Goal: Transaction & Acquisition: Purchase product/service

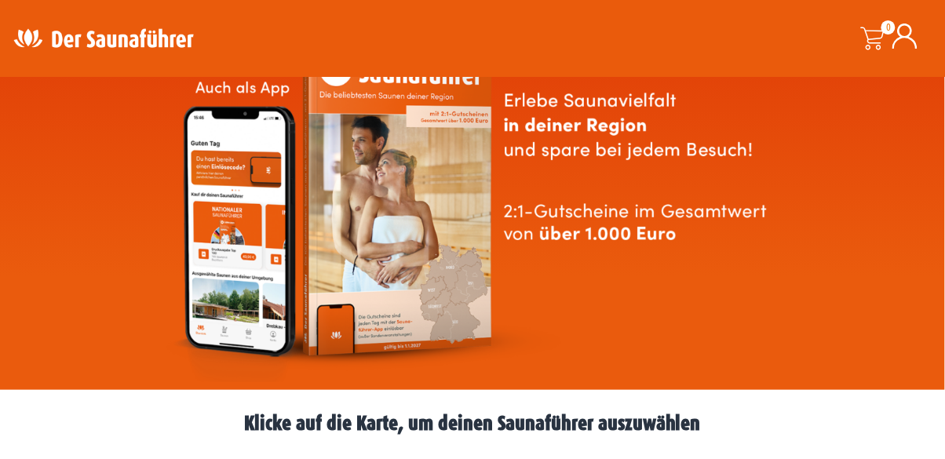
scroll to position [115, 0]
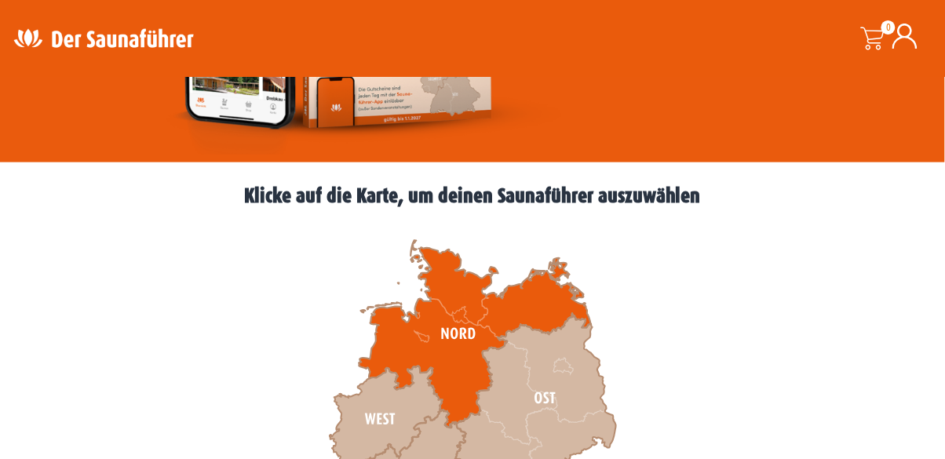
click at [455, 350] on icon at bounding box center [475, 335] width 232 height 188
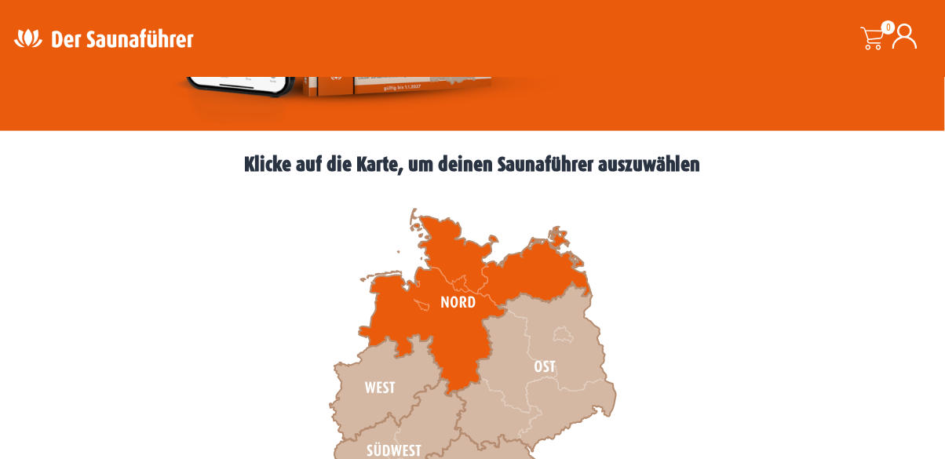
scroll to position [415, 0]
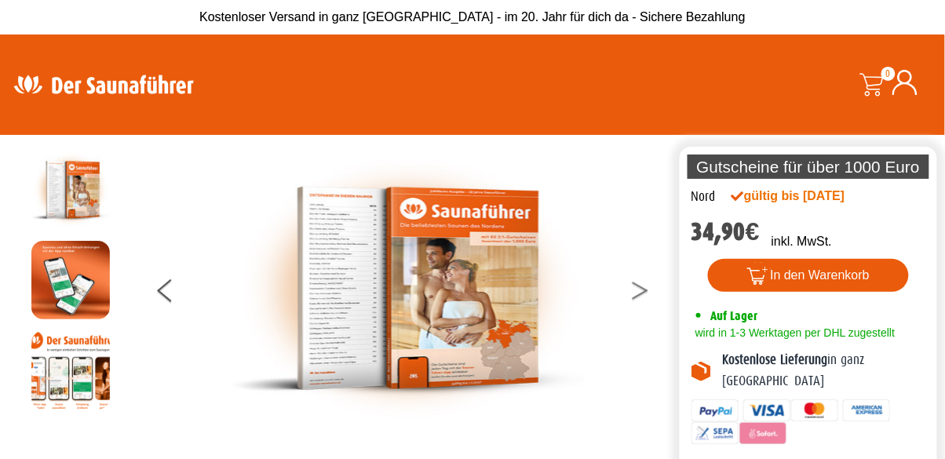
click at [651, 313] on button at bounding box center [650, 293] width 39 height 39
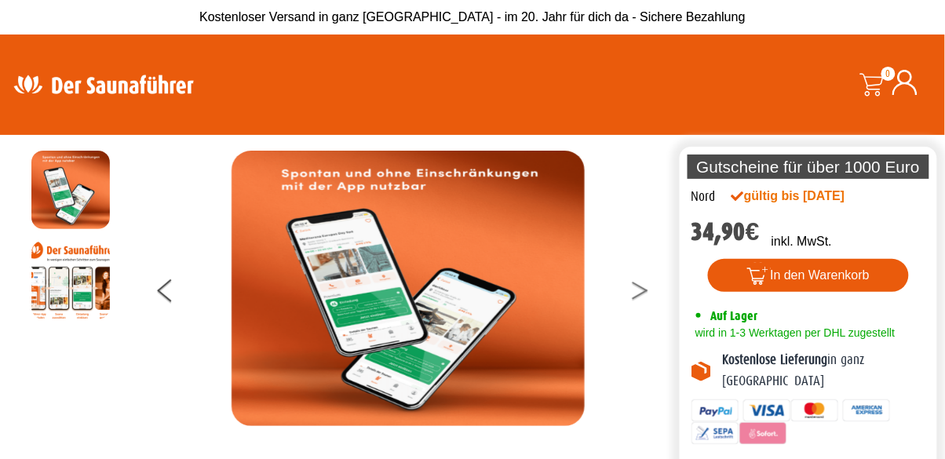
scroll to position [1, 0]
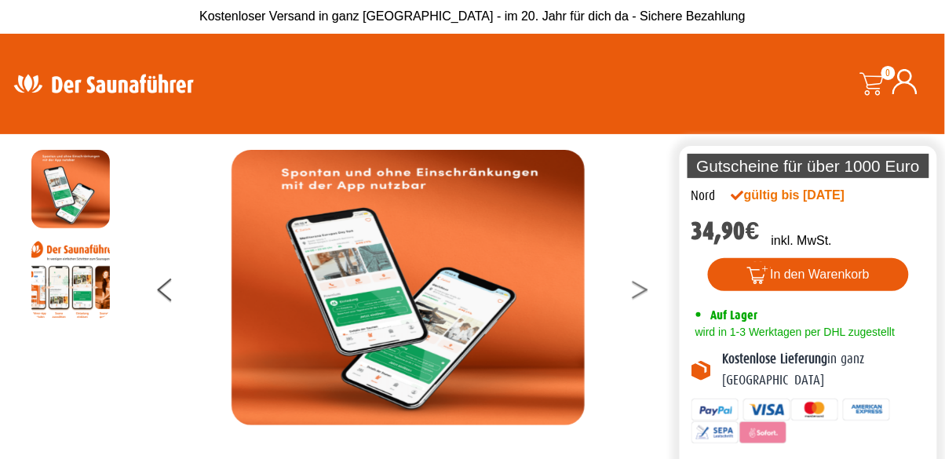
click at [647, 313] on button at bounding box center [650, 292] width 39 height 39
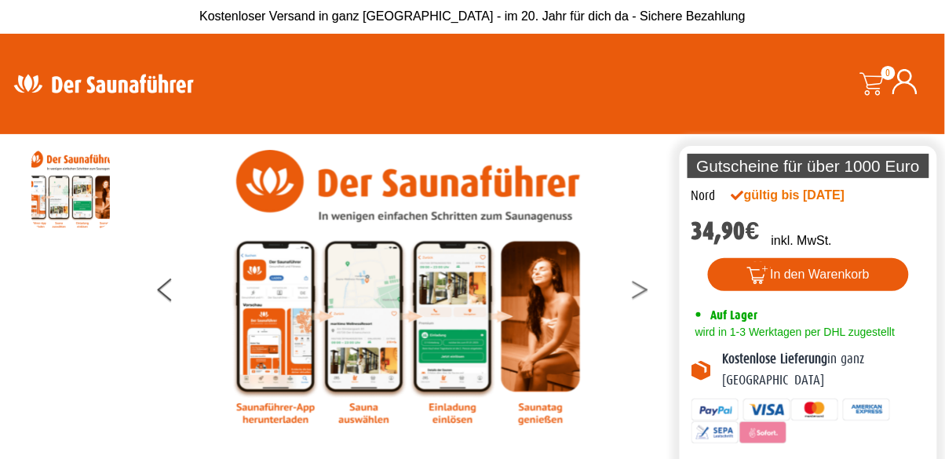
click at [642, 313] on button at bounding box center [650, 292] width 39 height 39
